Goal: Information Seeking & Learning: Compare options

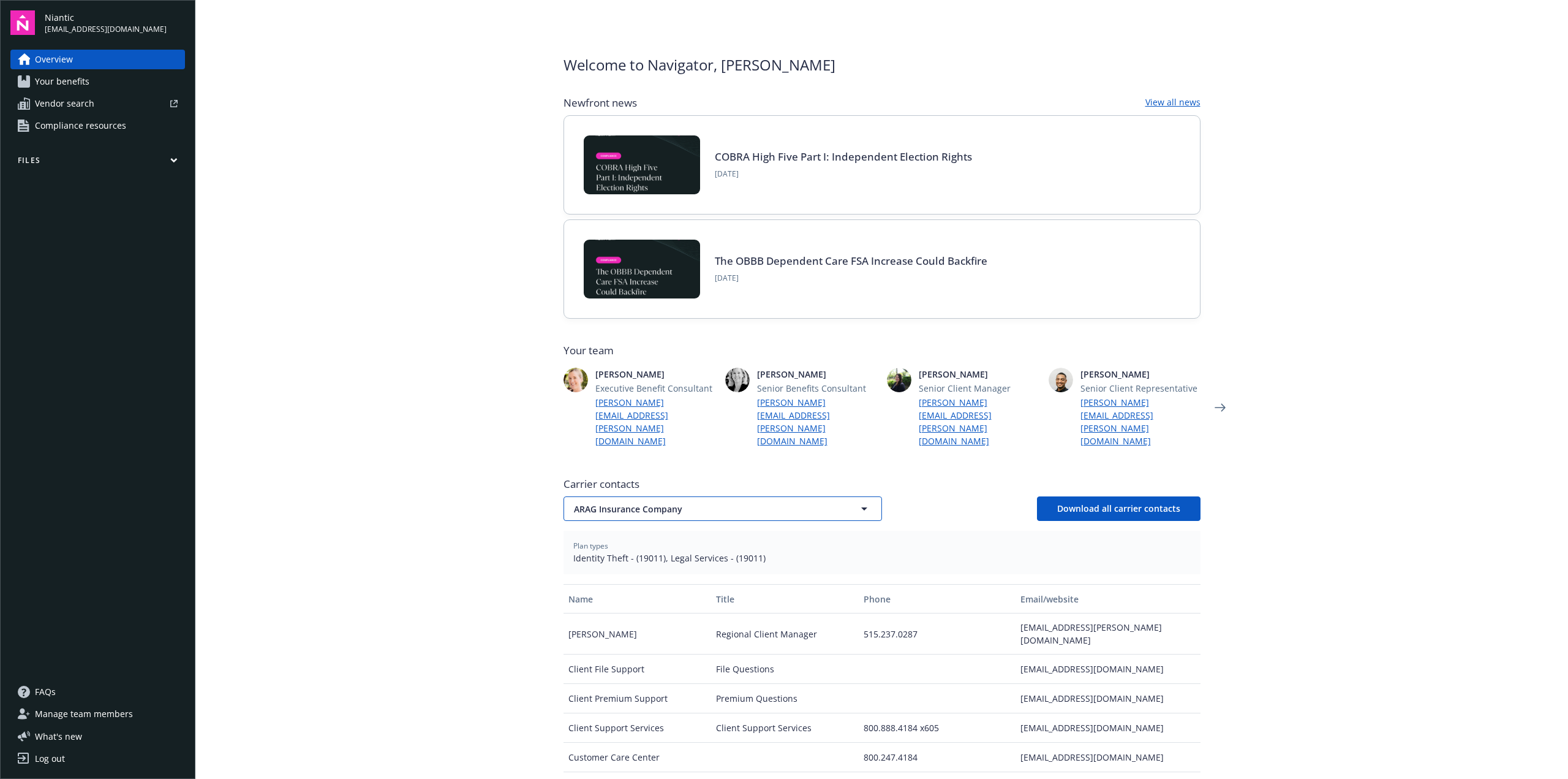
click at [825, 497] on button "ARAG Insurance Company" at bounding box center [723, 508] width 319 height 25
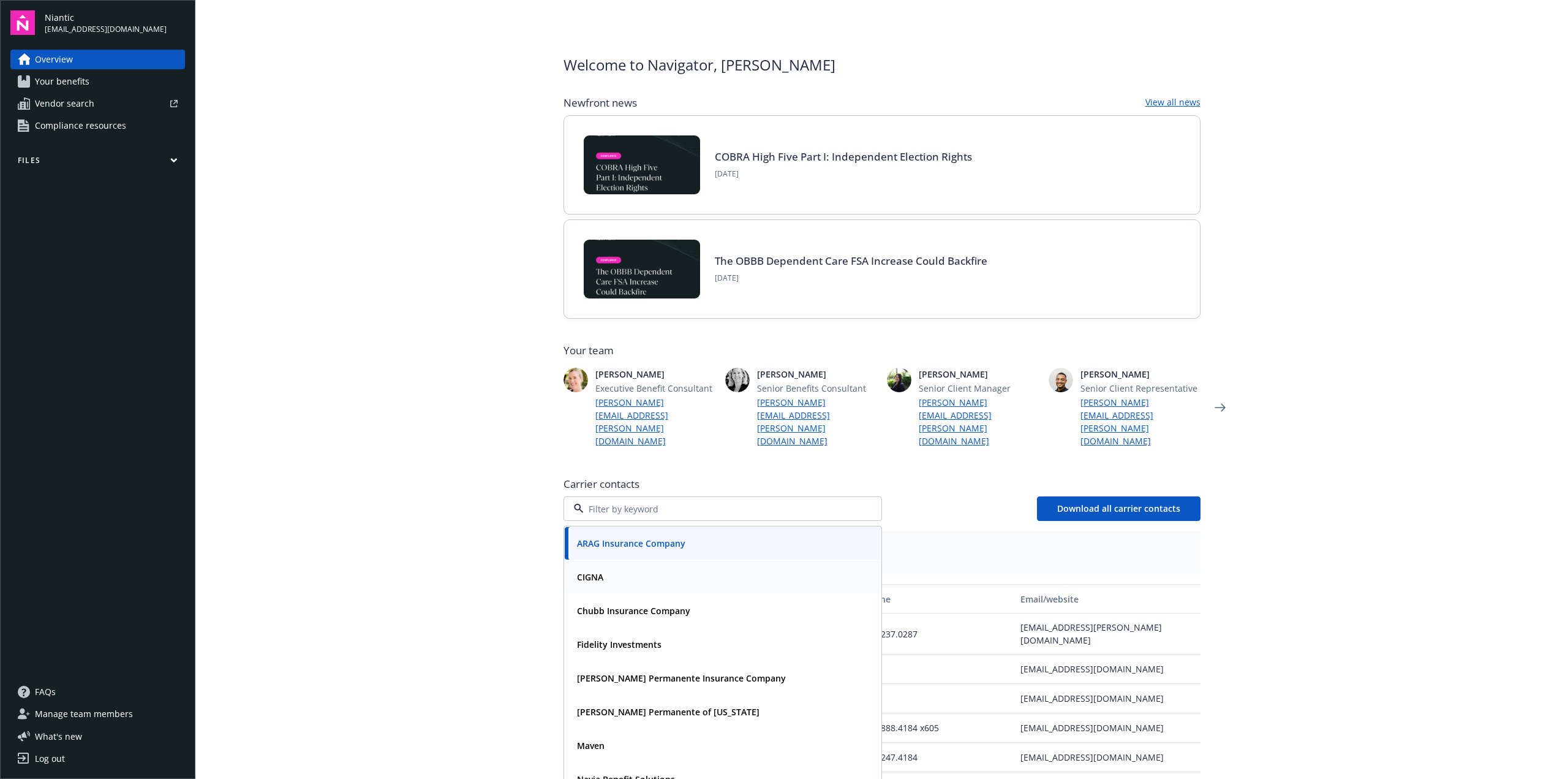
click at [707, 574] on div "CIGNA" at bounding box center [723, 577] width 316 height 33
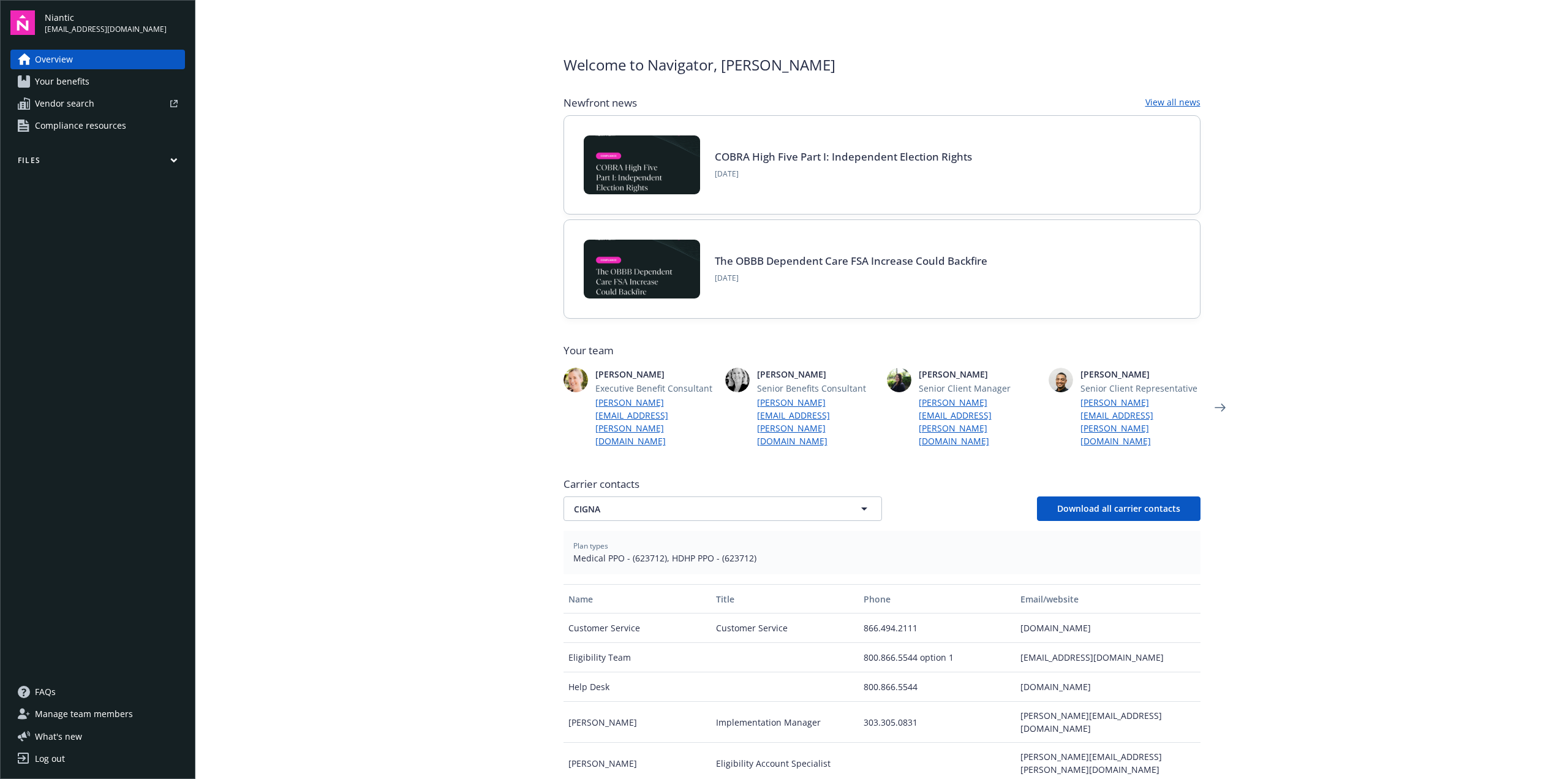
scroll to position [234, 0]
